Goal: Task Accomplishment & Management: Manage account settings

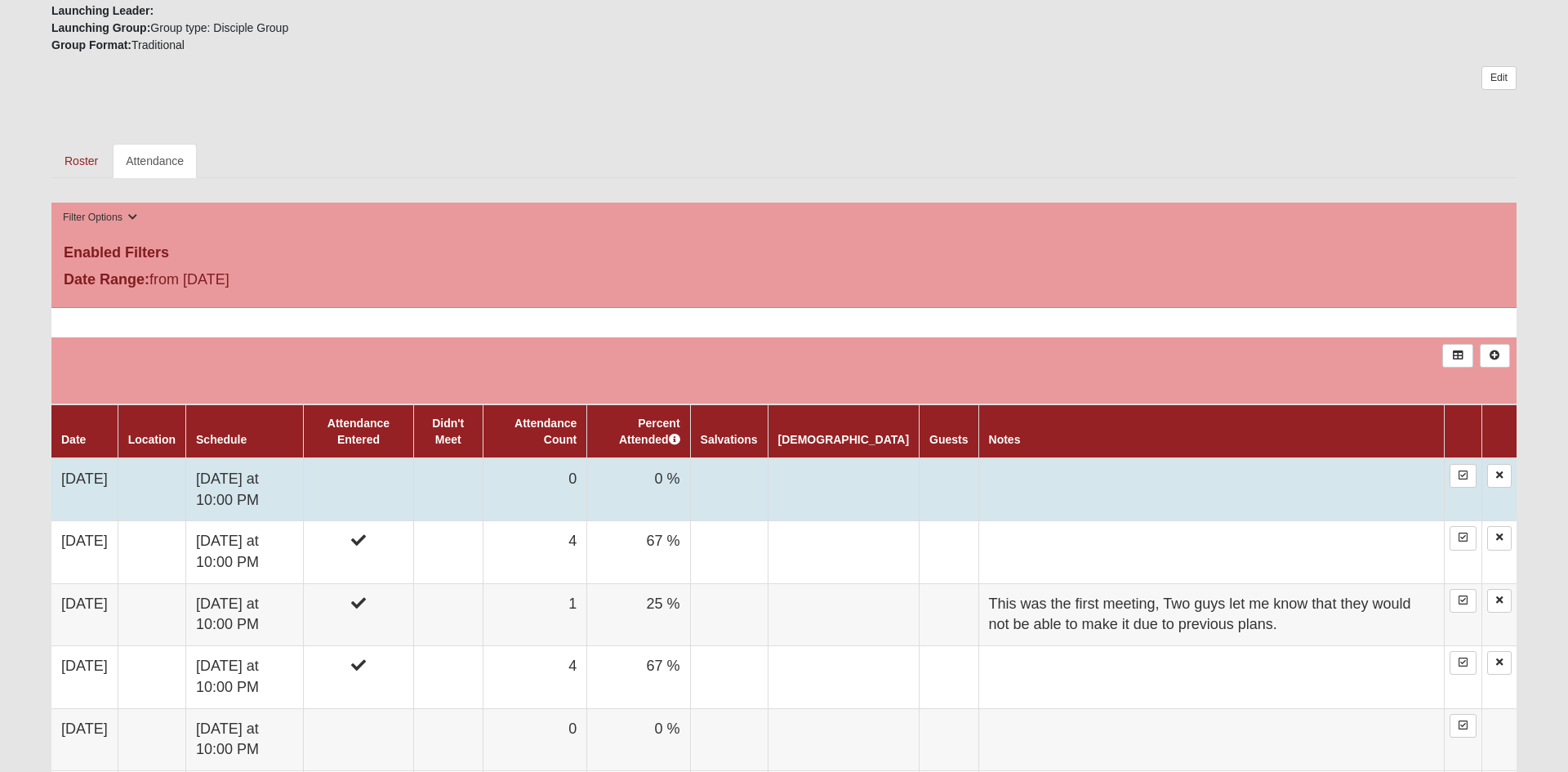
scroll to position [642, 0]
click at [400, 502] on td at bounding box center [358, 489] width 109 height 62
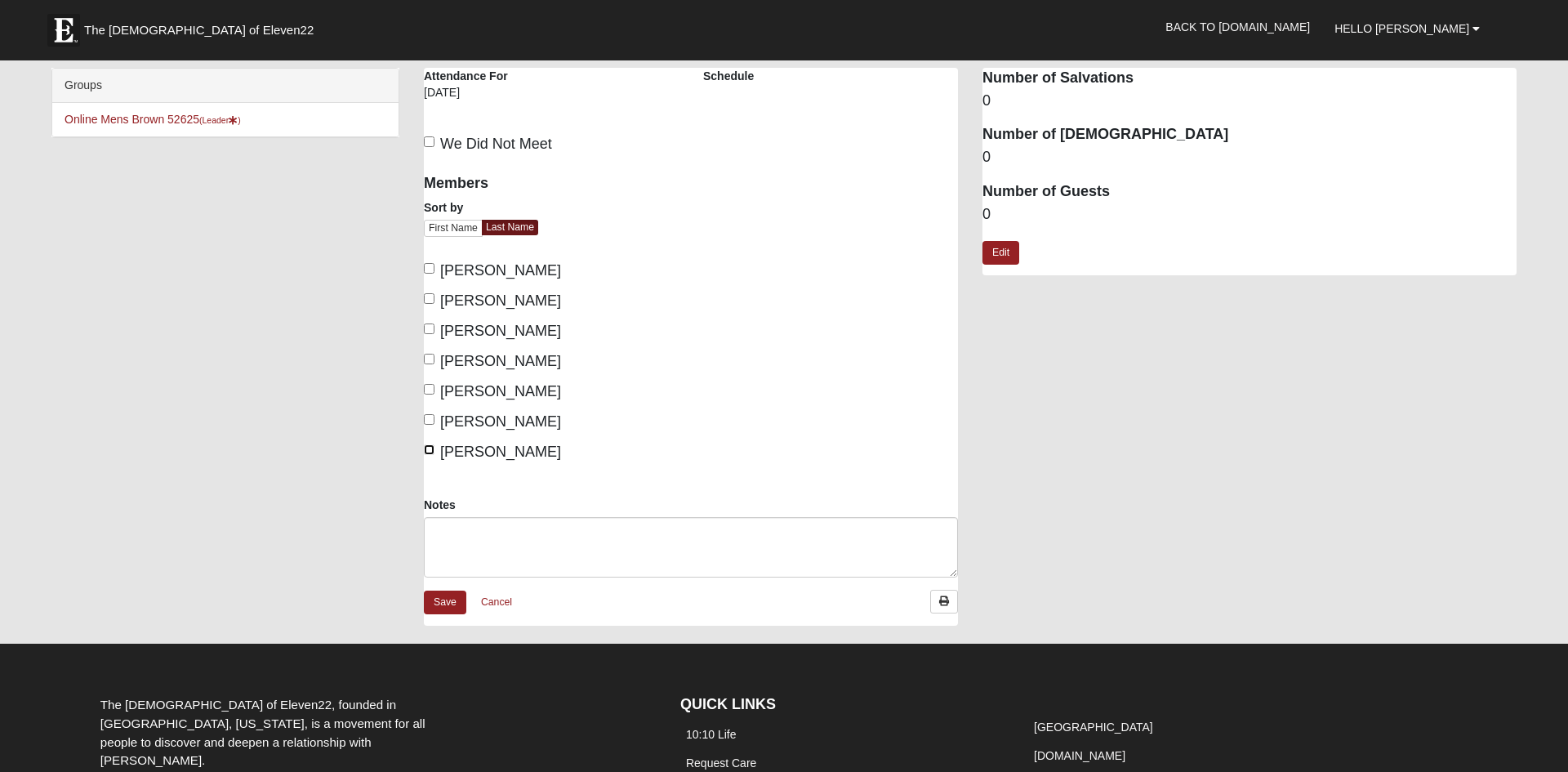
click at [426, 453] on input "[PERSON_NAME]" at bounding box center [429, 449] width 10 height 10
checkbox input "true"
click at [429, 417] on input "[PERSON_NAME]" at bounding box center [429, 419] width 10 height 10
checkbox input "true"
click at [427, 391] on input "[PERSON_NAME]" at bounding box center [429, 389] width 10 height 10
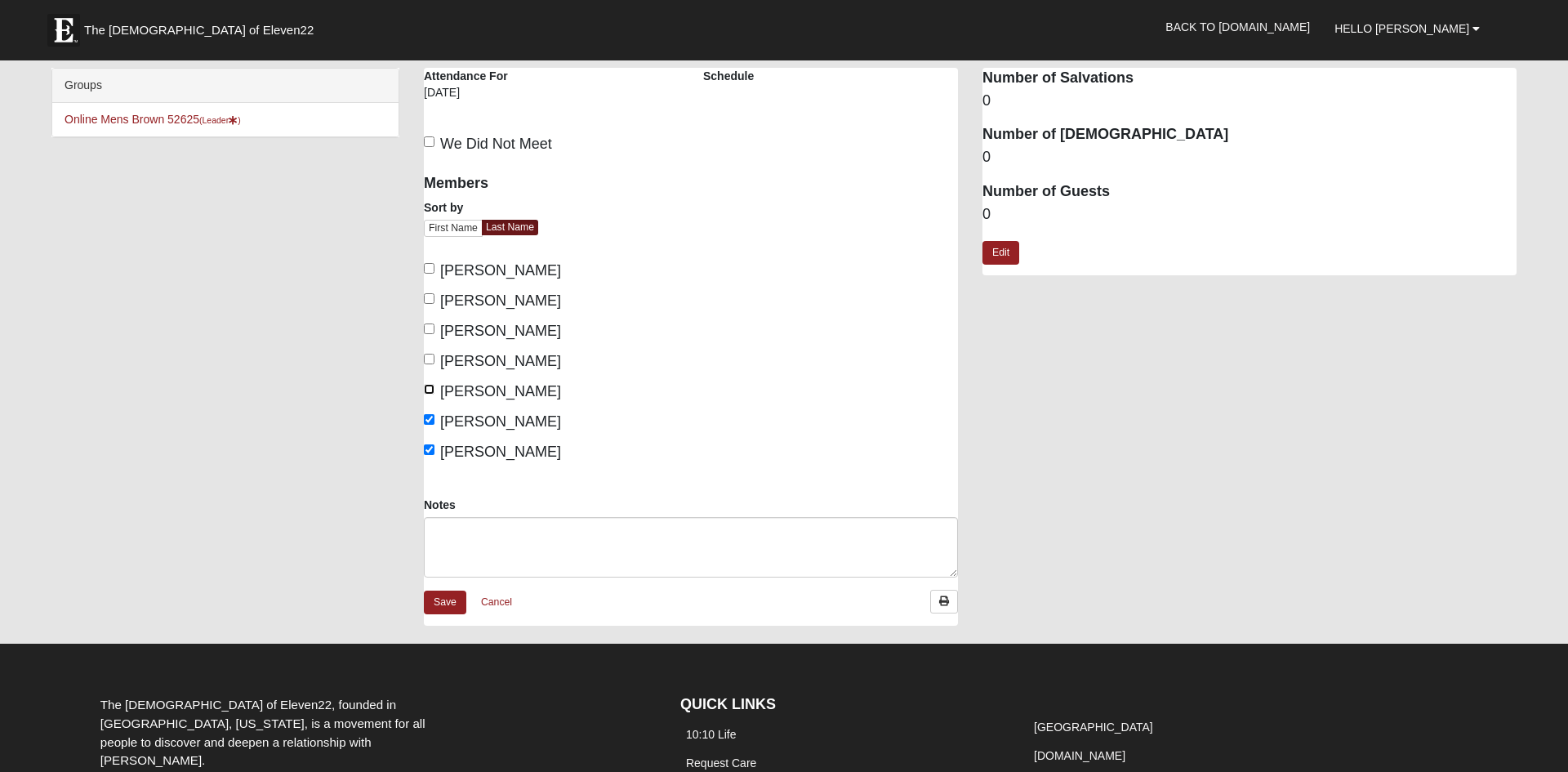
checkbox input "true"
click at [428, 324] on input "[PERSON_NAME]" at bounding box center [429, 328] width 10 height 10
checkbox input "true"
click at [420, 286] on div "Members Sort by First Name Last Name [PERSON_NAME], [PERSON_NAME], [PERSON_NAME…" at bounding box center [551, 329] width 280 height 333
click at [425, 297] on input "[PERSON_NAME]" at bounding box center [429, 297] width 10 height 10
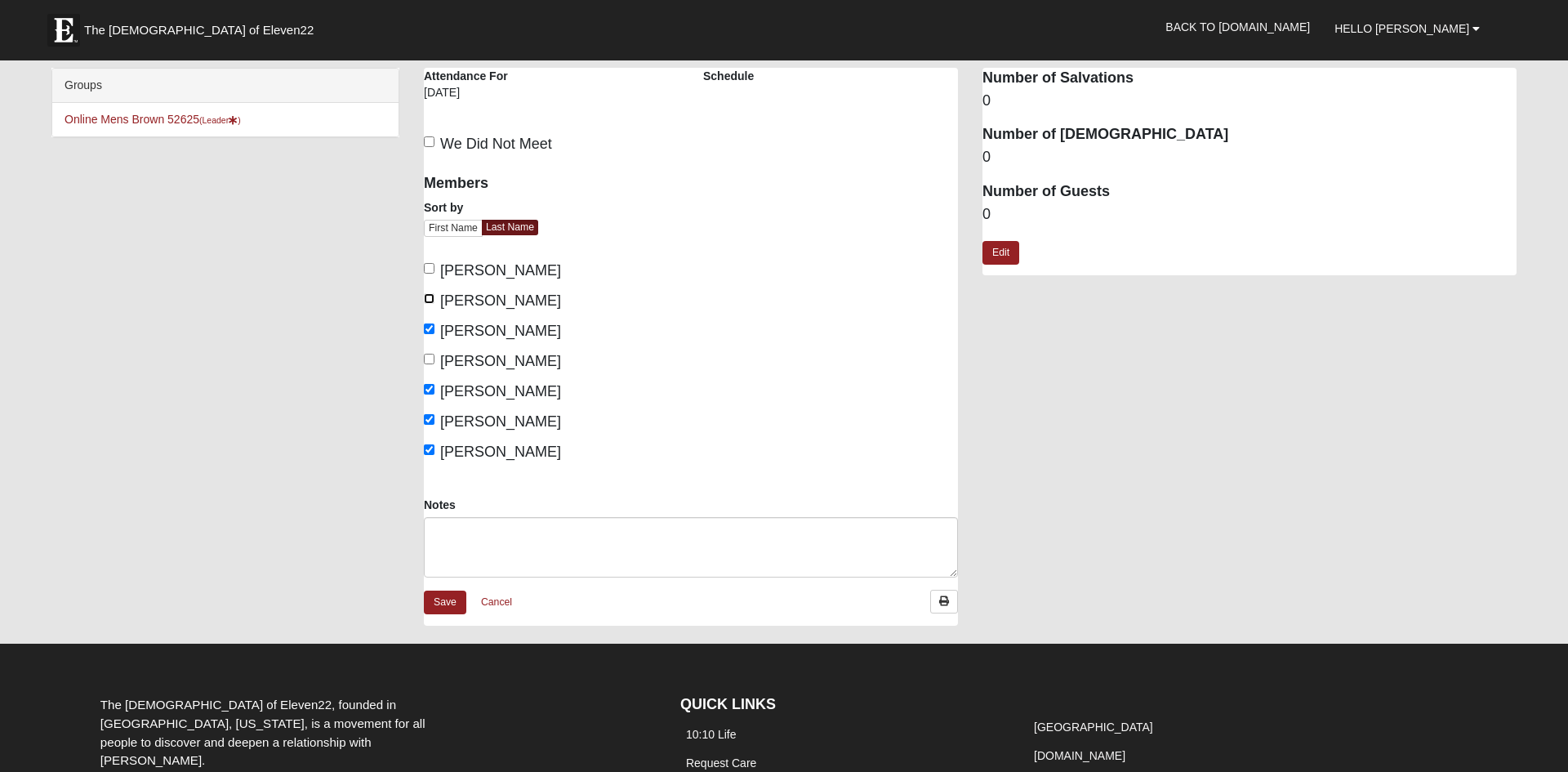
checkbox input "true"
click at [427, 269] on input "[PERSON_NAME]" at bounding box center [429, 268] width 10 height 10
checkbox input "true"
click at [445, 595] on link "Save" at bounding box center [446, 601] width 43 height 23
